Goal: Task Accomplishment & Management: Use online tool/utility

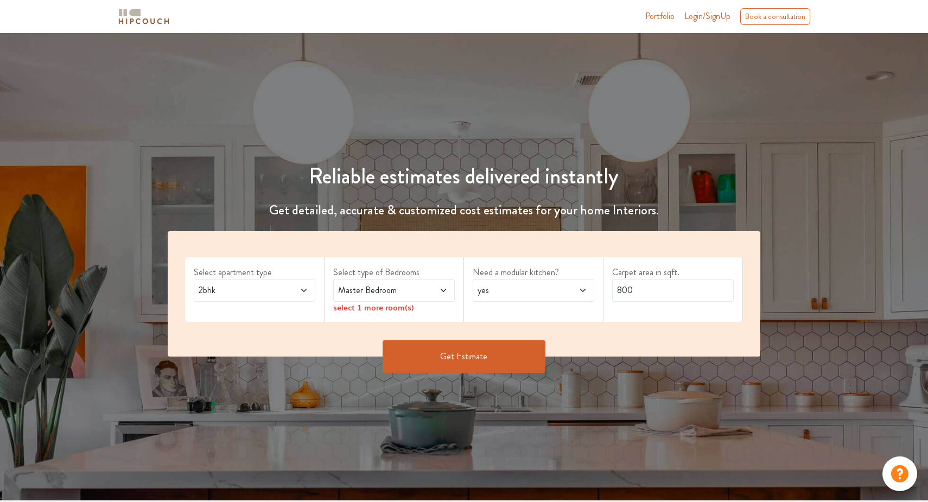
click at [296, 284] on span at bounding box center [295, 290] width 28 height 13
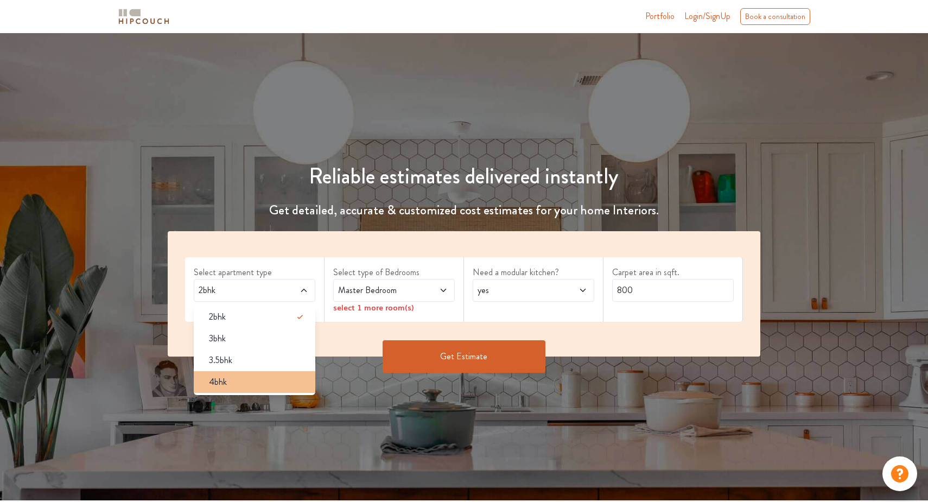
click at [283, 379] on div "4bhk" at bounding box center [257, 382] width 115 height 13
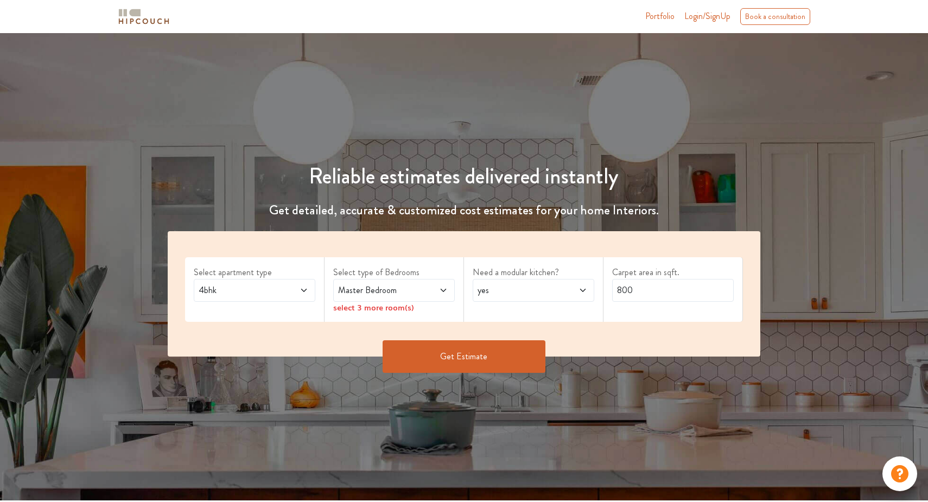
click at [255, 293] on span "4bhk" at bounding box center [238, 290] width 84 height 13
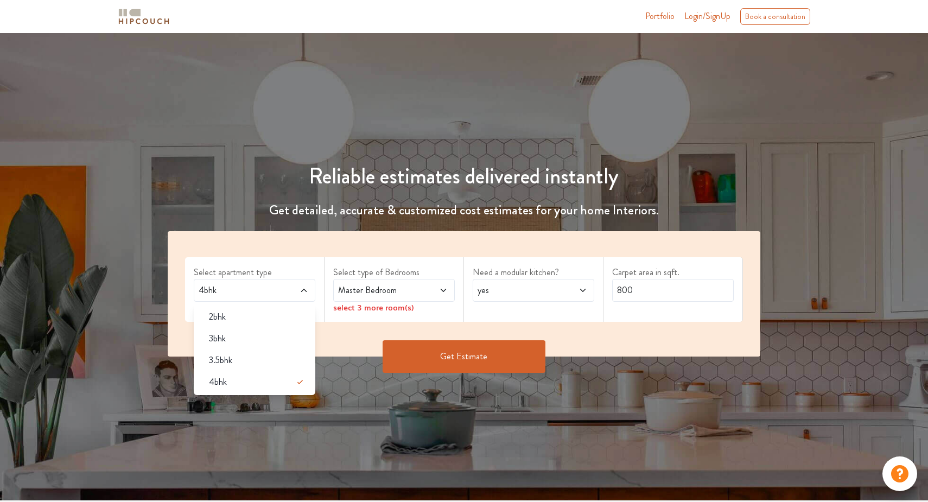
click at [407, 290] on span "Master Bedroom" at bounding box center [378, 290] width 84 height 13
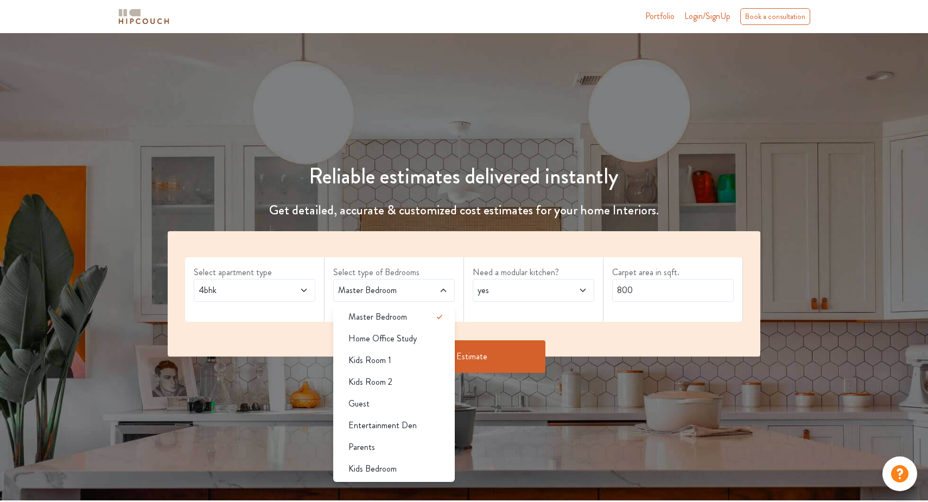
click at [270, 313] on div "Select apartment type 4bhk" at bounding box center [254, 289] width 139 height 65
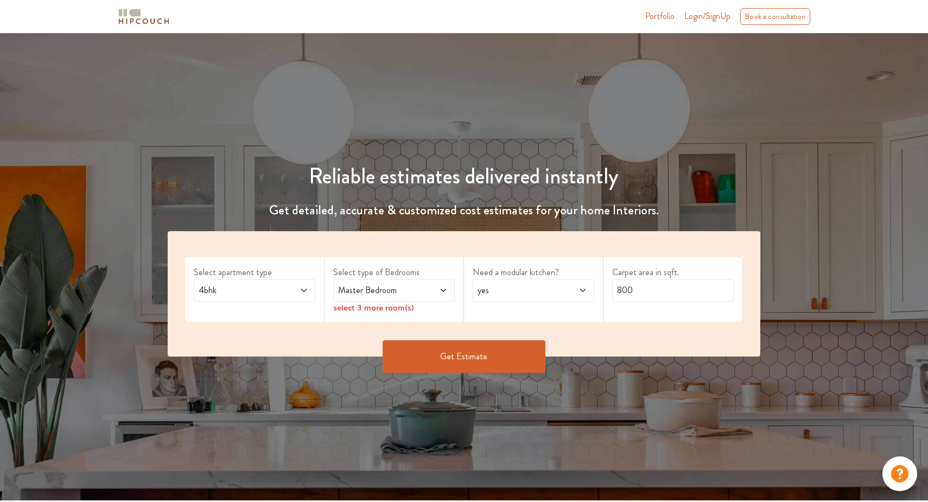
click at [393, 285] on span "Master Bedroom" at bounding box center [378, 290] width 84 height 13
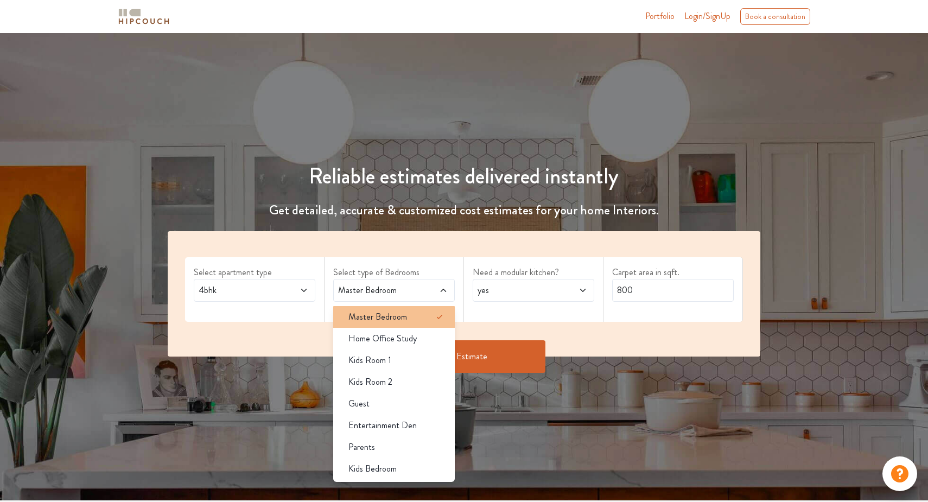
click at [393, 316] on span "Master Bedroom" at bounding box center [377, 316] width 59 height 13
click at [481, 321] on div "Select apartment type 4bhk Select type of Bedrooms Master Bedroom Master Bedroo…" at bounding box center [464, 293] width 593 height 125
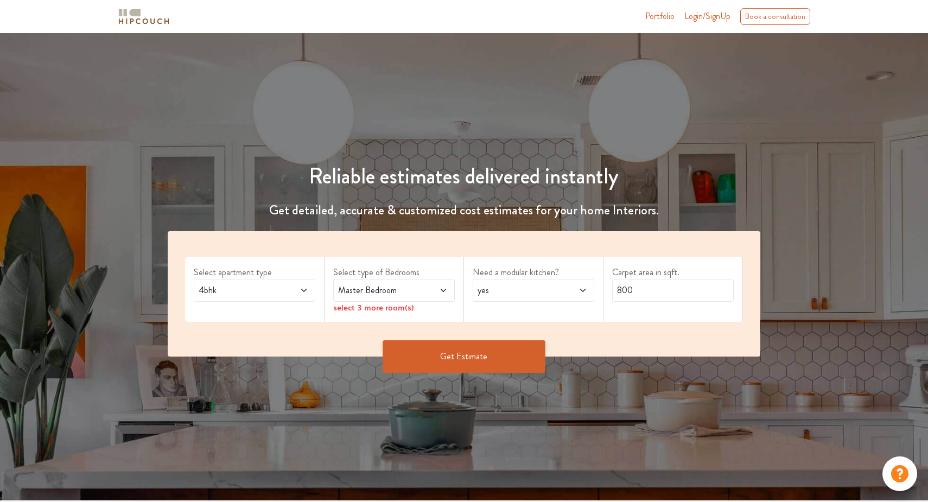
click at [404, 290] on span "Master Bedroom" at bounding box center [378, 290] width 84 height 13
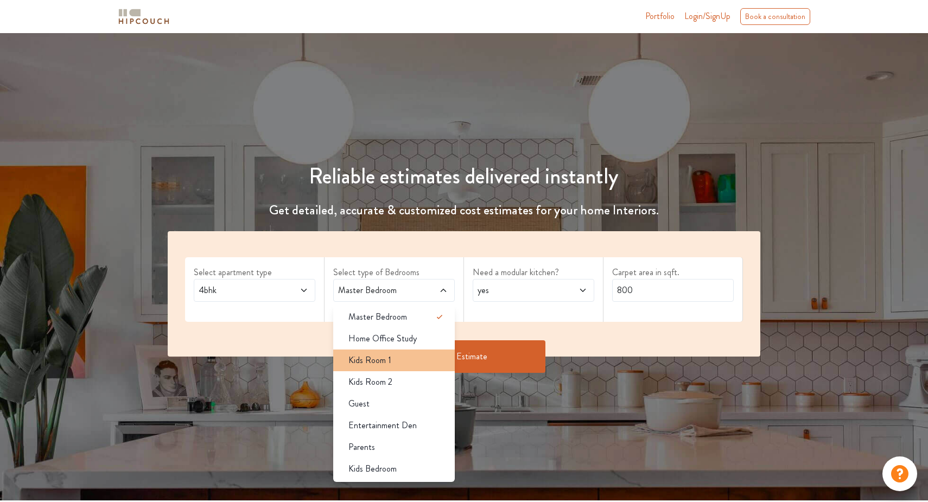
click at [400, 354] on div "Kids Room 1" at bounding box center [397, 360] width 115 height 13
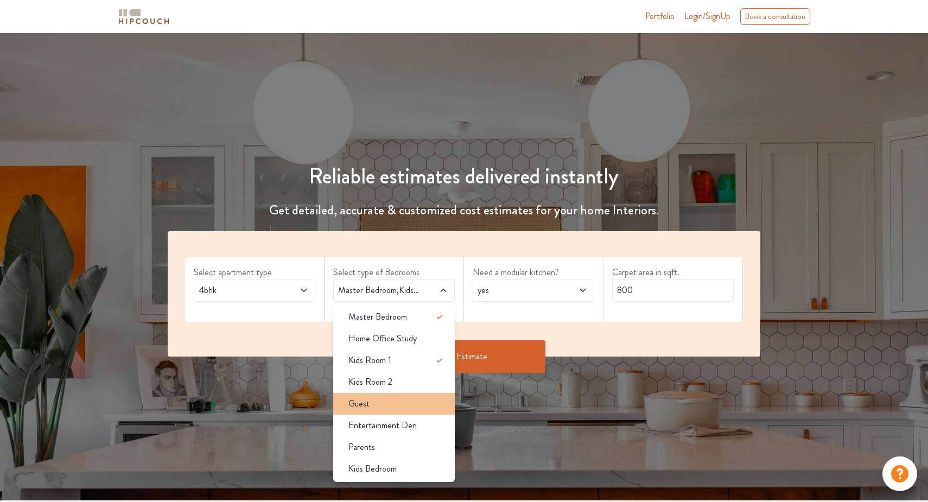
click at [393, 398] on div "Guest" at bounding box center [397, 403] width 115 height 13
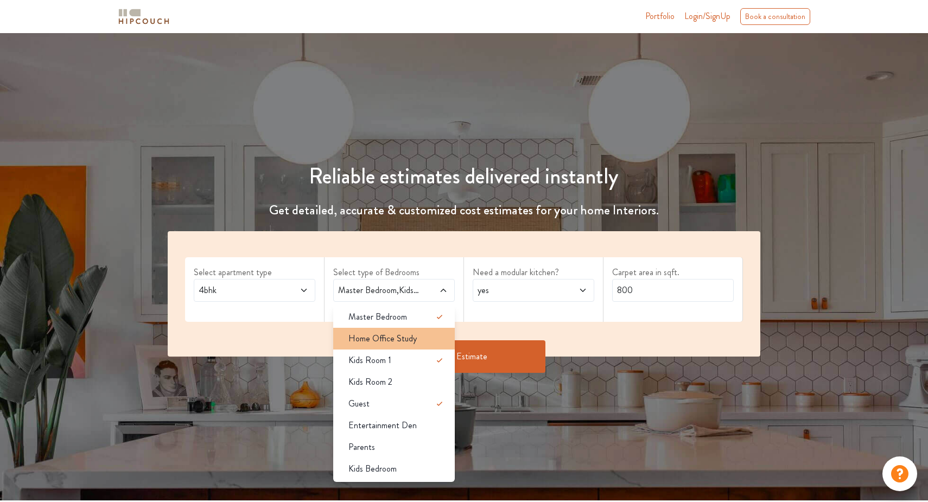
click at [411, 342] on span "Home Office Study" at bounding box center [382, 338] width 68 height 13
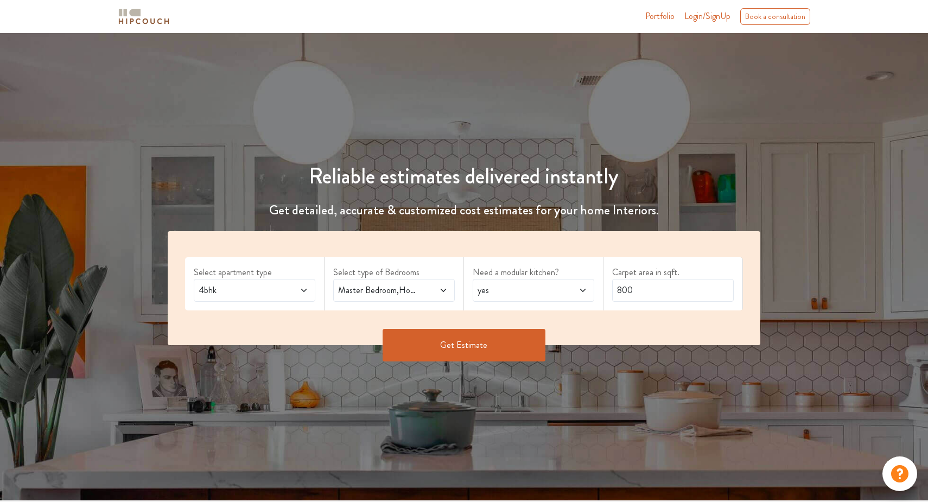
click at [536, 290] on span "yes" at bounding box center [517, 290] width 84 height 13
click at [656, 291] on input "800" at bounding box center [673, 290] width 122 height 23
type input "1750"
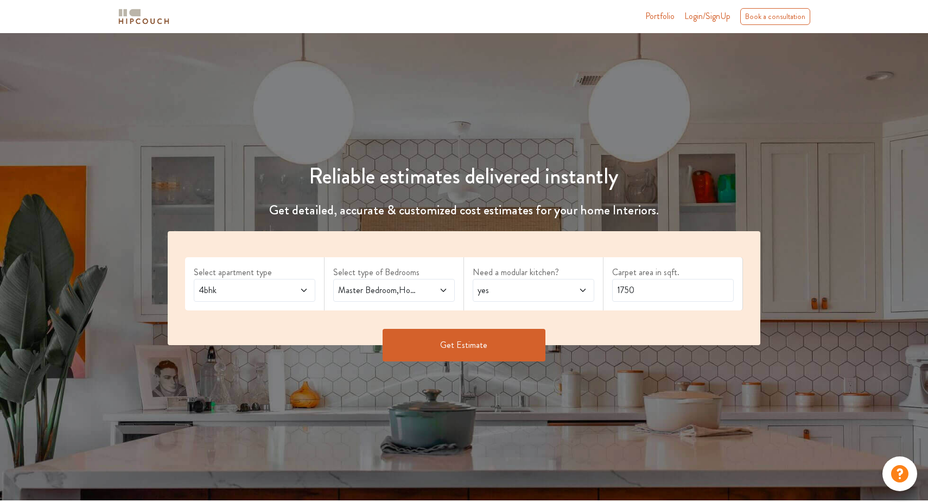
click at [473, 351] on button "Get Estimate" at bounding box center [464, 345] width 163 height 33
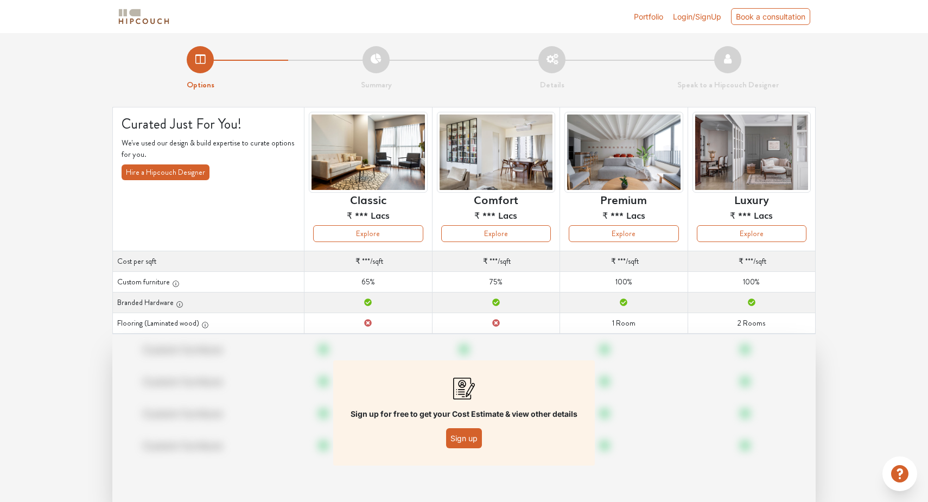
click at [472, 432] on button "Sign up" at bounding box center [464, 438] width 36 height 20
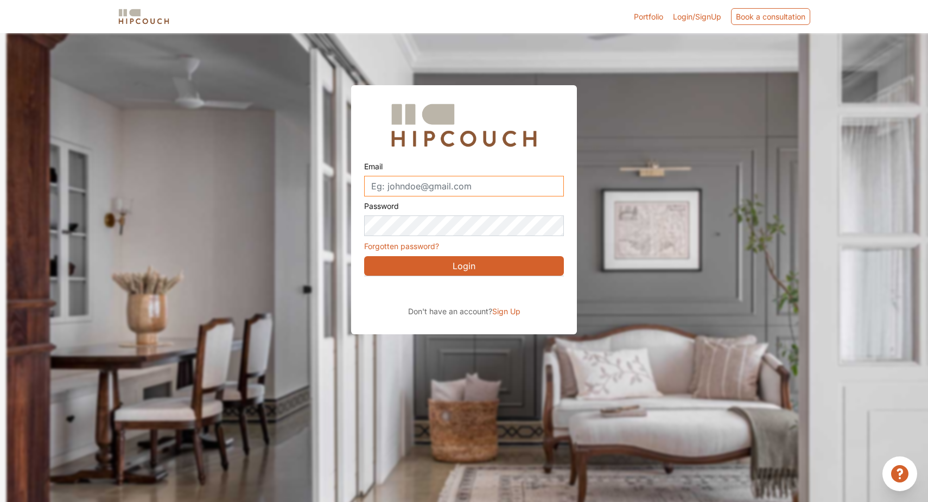
type input "akshaydaryani@gmail.com"
click at [455, 270] on button "Login" at bounding box center [464, 266] width 200 height 20
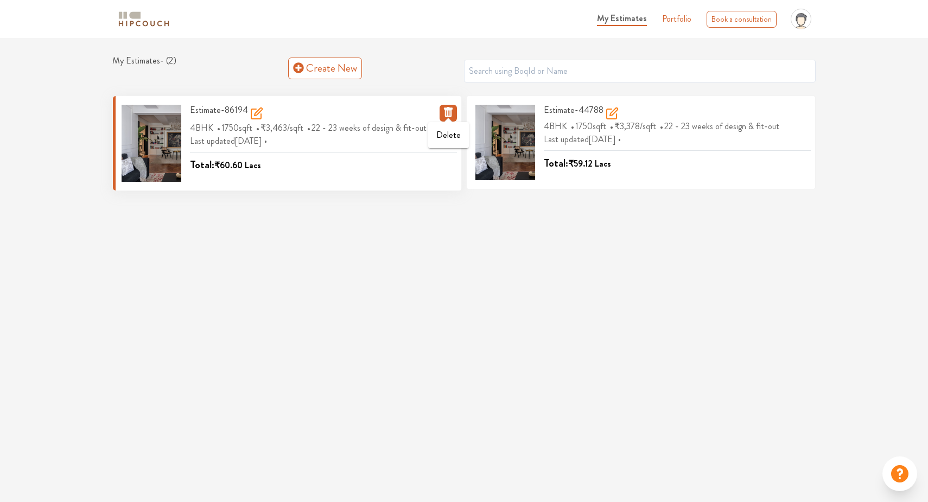
click at [450, 117] on span at bounding box center [448, 119] width 9 height 6
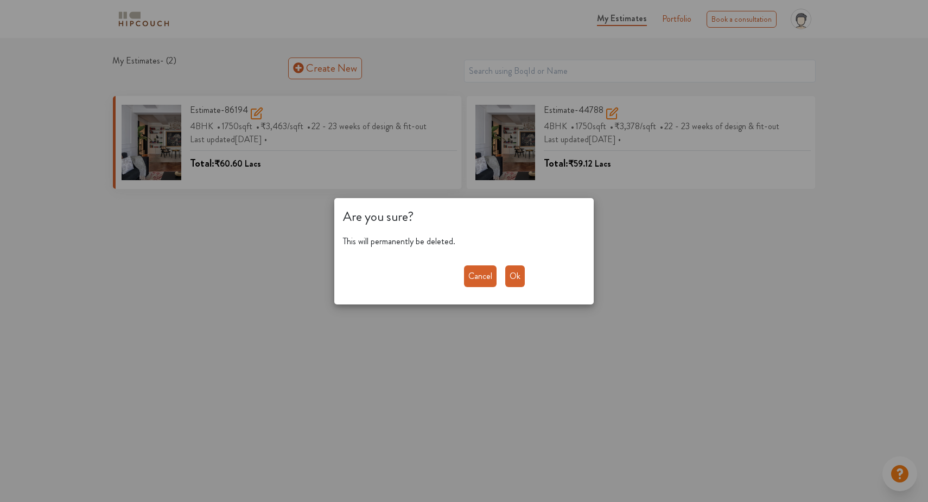
click at [524, 282] on button "Ok" at bounding box center [515, 276] width 20 height 22
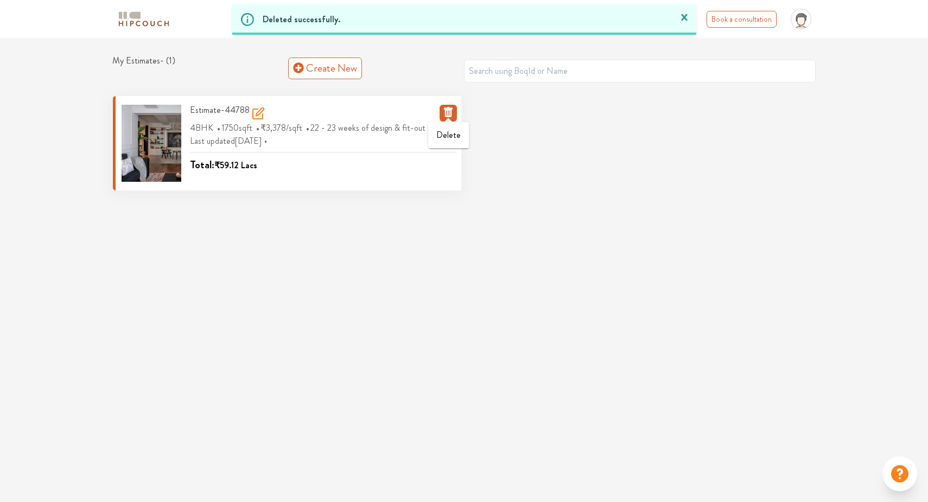
click at [451, 112] on icon "button" at bounding box center [448, 112] width 9 height 10
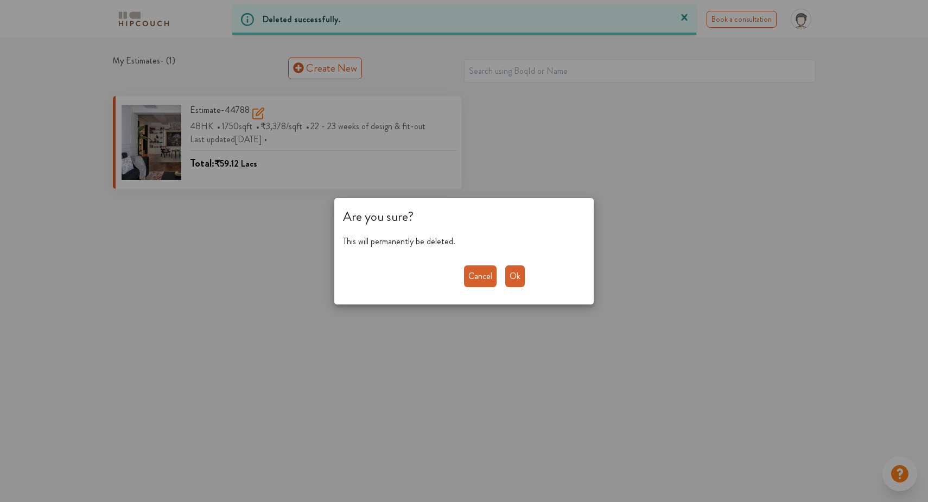
click at [512, 272] on button "Ok" at bounding box center [515, 276] width 20 height 22
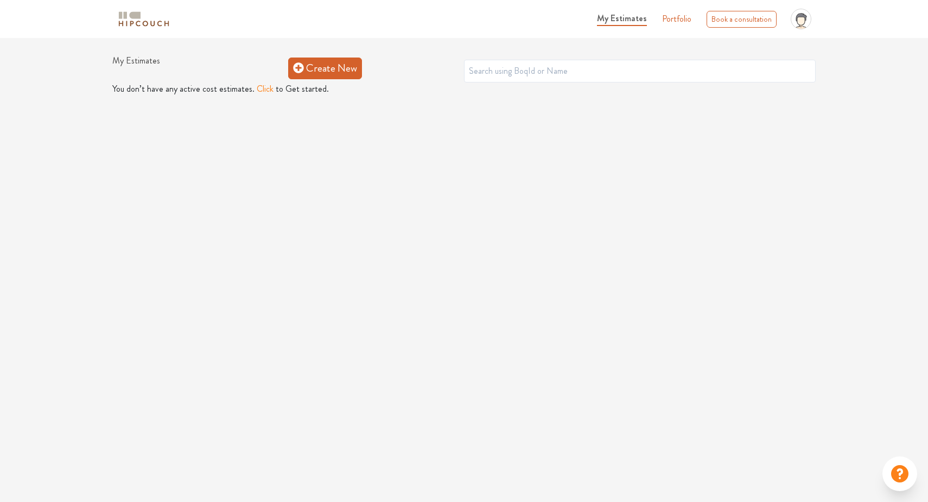
click at [338, 63] on link "Create New" at bounding box center [325, 69] width 74 height 22
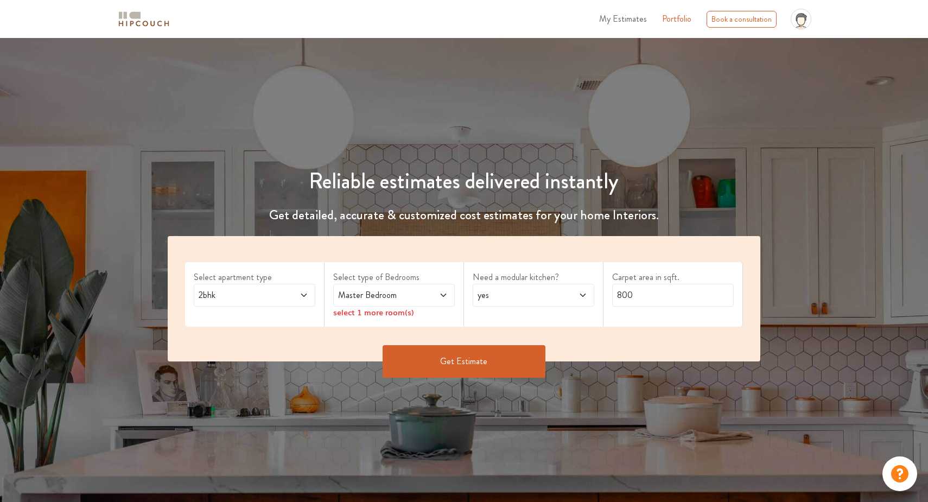
click at [300, 287] on div "2bhk" at bounding box center [255, 295] width 122 height 23
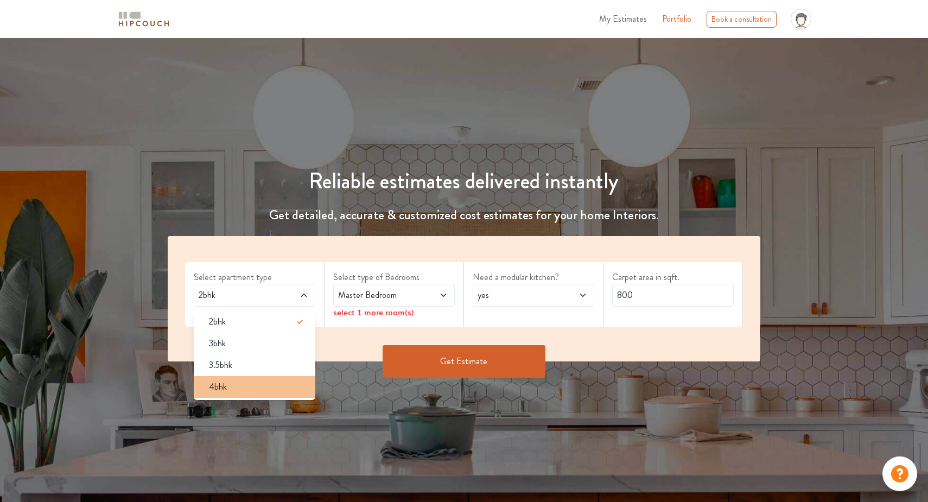
click at [288, 392] on div "4bhk" at bounding box center [257, 386] width 115 height 13
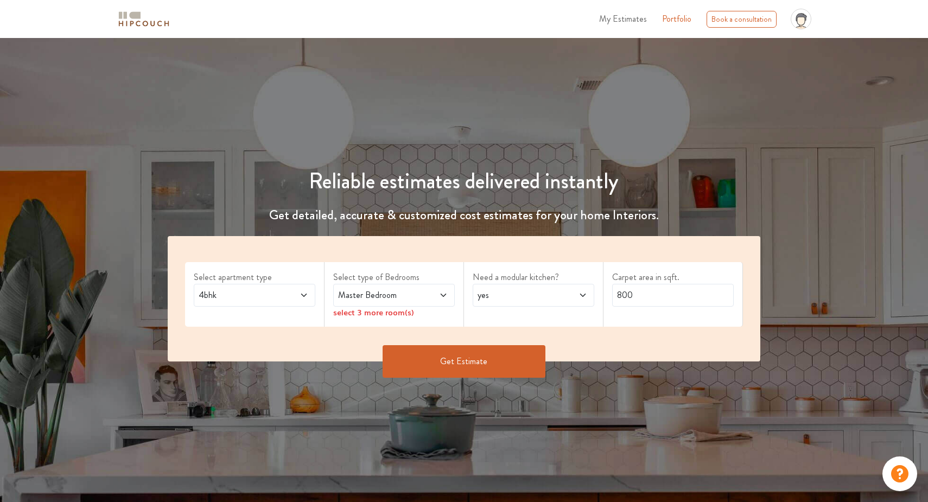
click at [410, 300] on span "Master Bedroom" at bounding box center [378, 295] width 84 height 13
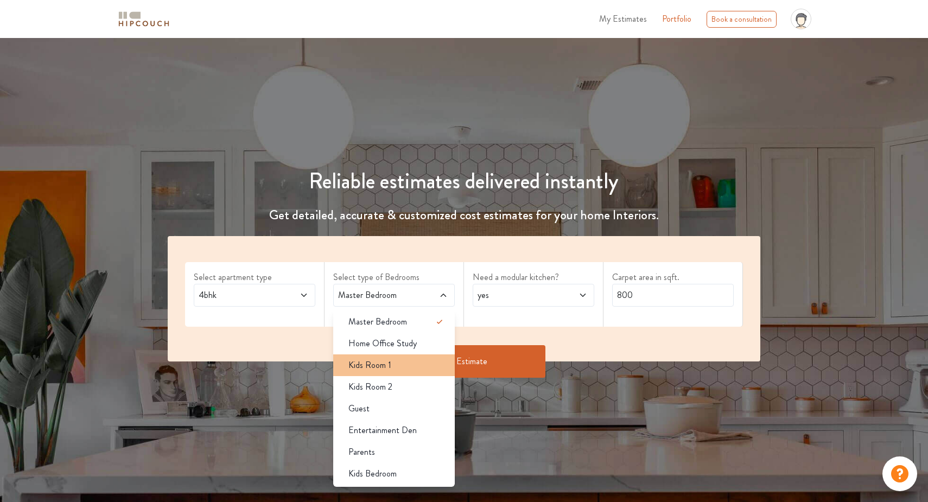
click at [405, 359] on div "Kids Room 1" at bounding box center [397, 365] width 115 height 13
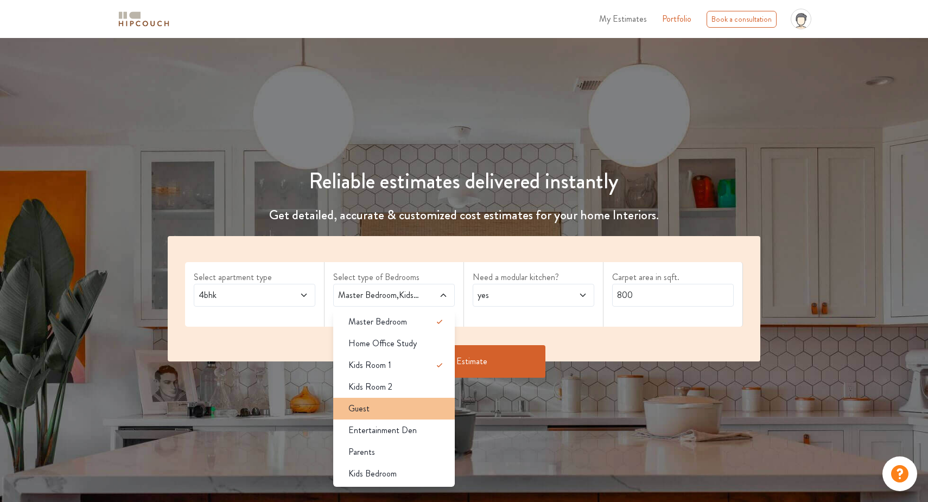
click at [399, 407] on div "Guest" at bounding box center [397, 408] width 115 height 13
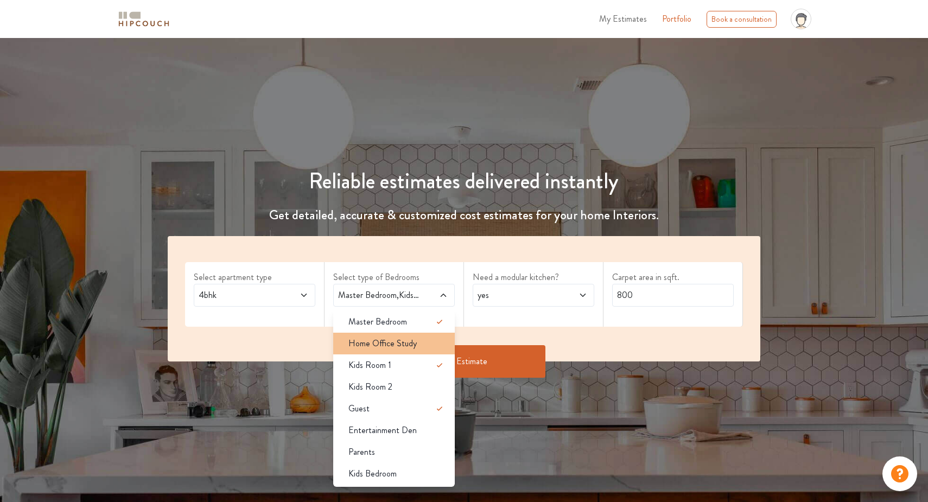
click at [416, 347] on div "Home Office Study" at bounding box center [397, 343] width 115 height 13
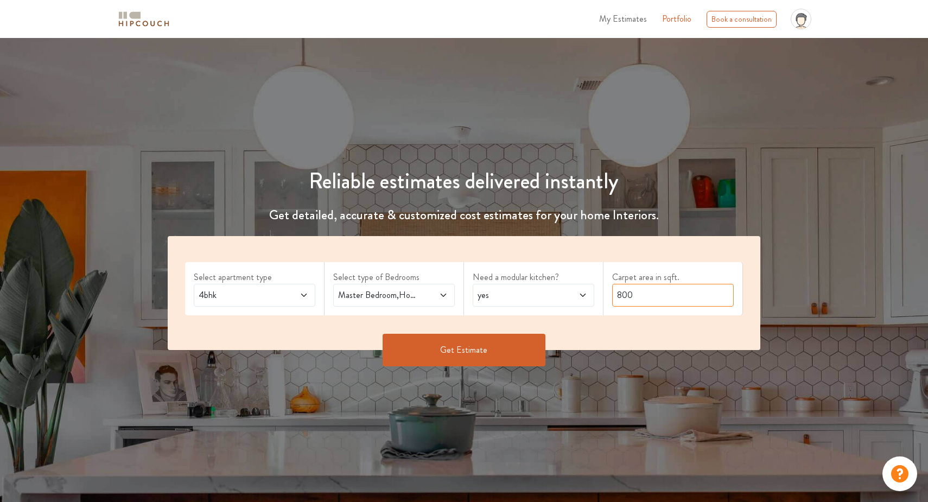
click at [629, 300] on input "800" at bounding box center [673, 295] width 122 height 23
type input "1750"
click at [485, 359] on button "Get Estimate" at bounding box center [464, 350] width 163 height 33
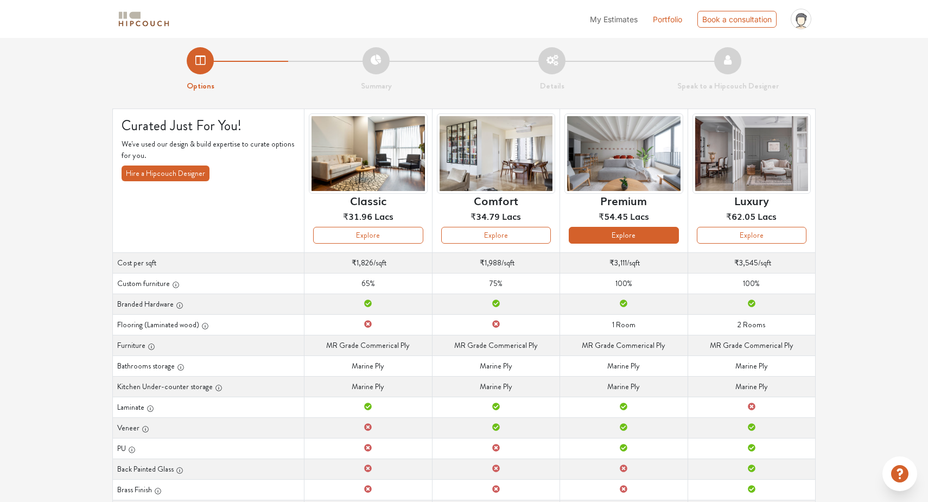
scroll to position [1, 0]
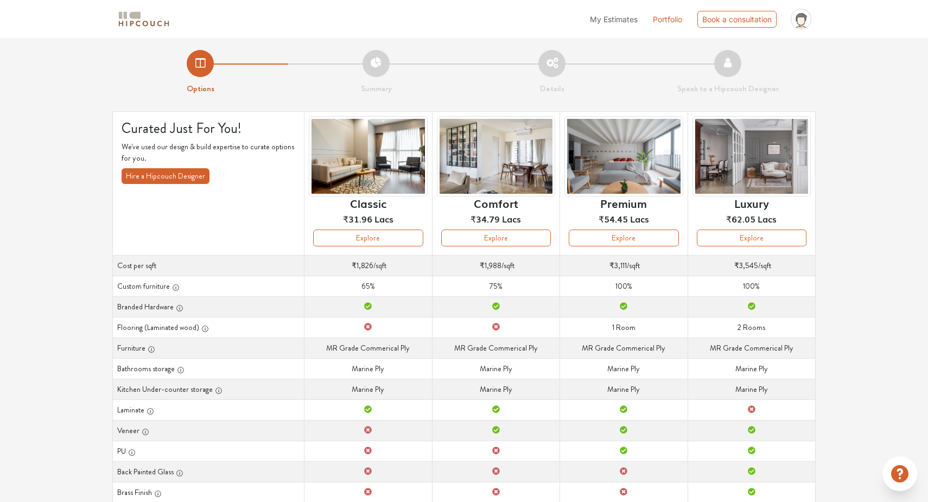
click at [676, 20] on link "Portfolio" at bounding box center [667, 19] width 29 height 11
